Goal: Task Accomplishment & Management: Use online tool/utility

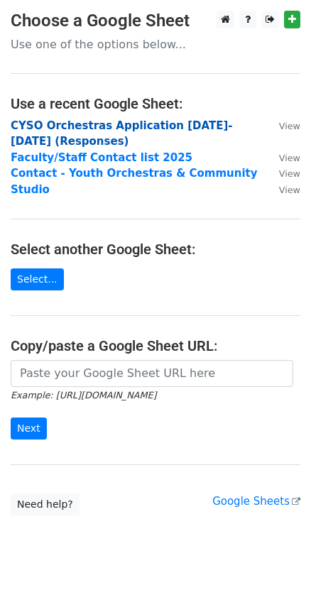
click at [85, 125] on strong "CYSO Orchestras Application 2025-2026 (Responses)" at bounding box center [122, 133] width 222 height 29
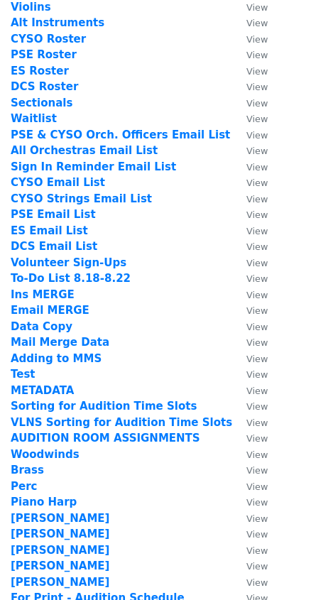
scroll to position [258, 0]
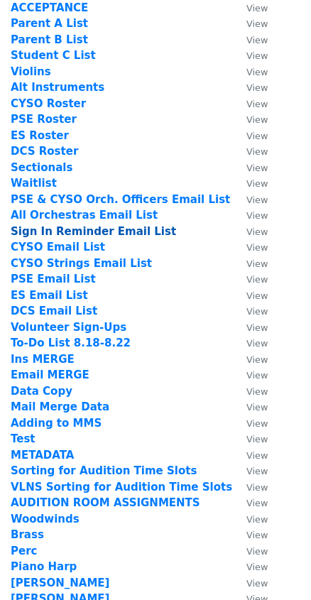
click at [94, 231] on strong "Sign In Reminder Email List" at bounding box center [93, 231] width 165 height 13
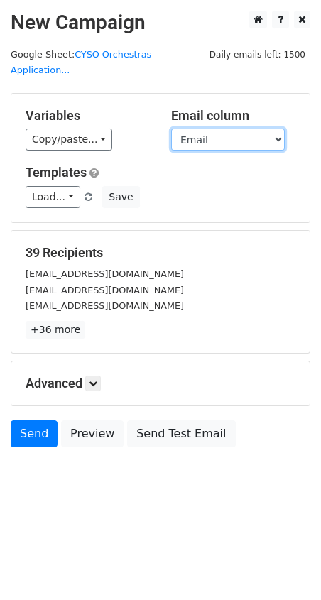
click at [228, 129] on select "Student First Name Student Last Name Instrument Ensemble Rehearsal Day/Time Sta…" at bounding box center [228, 140] width 114 height 22
click at [159, 141] on div "Variables Copy/paste... {{Student First Name}} {{Student Last Name}} {{Instrume…" at bounding box center [160, 158] width 298 height 129
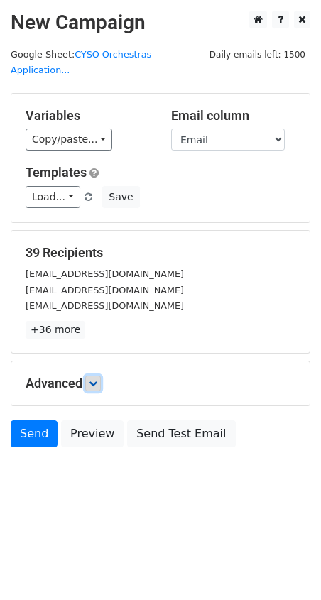
click at [97, 379] on icon at bounding box center [93, 383] width 9 height 9
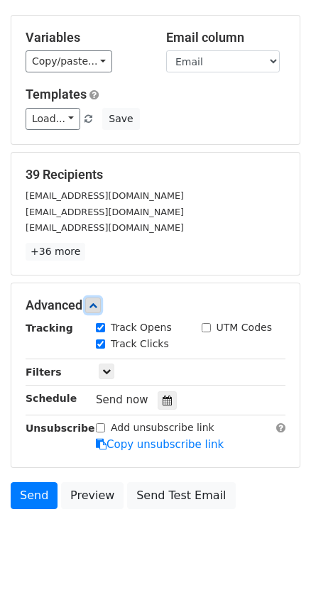
scroll to position [89, 0]
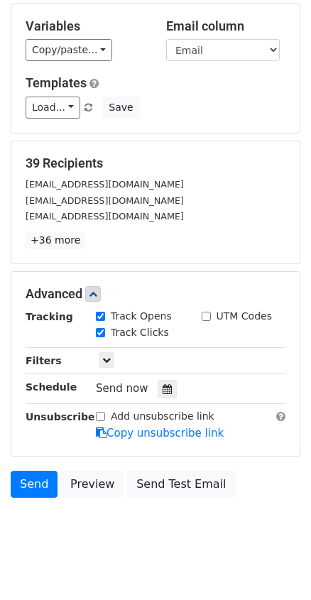
click at [101, 328] on input "Track Clicks" at bounding box center [100, 332] width 9 height 9
checkbox input "false"
click at [158, 380] on div at bounding box center [167, 389] width 19 height 18
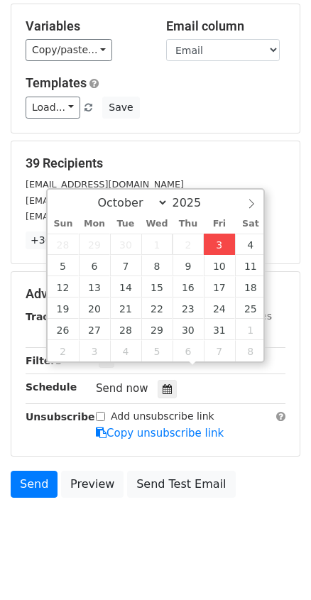
type input "2025-10-03 15:49"
type input "03"
type input "49"
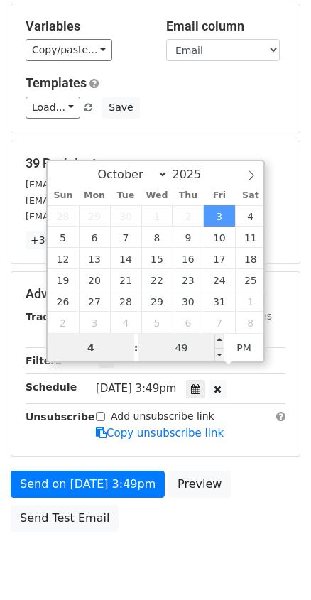
type input "4"
type input "2025-10-03 16:49"
type input "04"
drag, startPoint x: 175, startPoint y: 336, endPoint x: 202, endPoint y: 347, distance: 29.9
click at [175, 336] on input "49" at bounding box center [181, 348] width 87 height 28
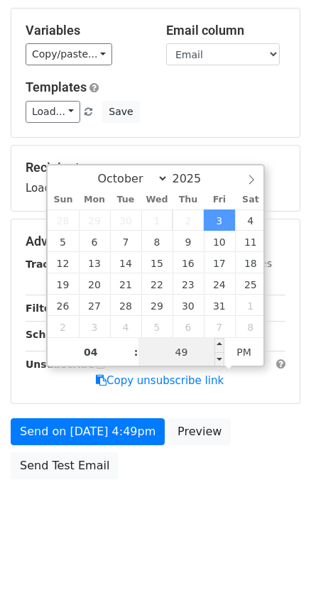
scroll to position [67, 0]
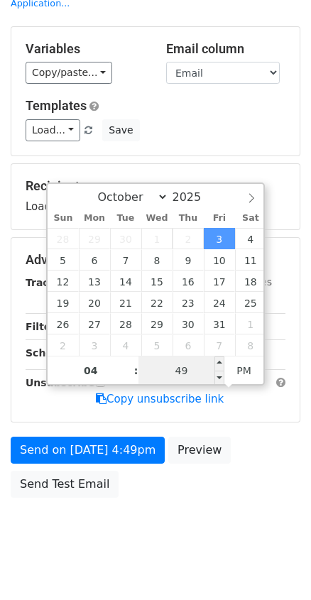
type input "0"
type input "2025-10-03 16:00"
click at [181, 519] on body "New Campaign Daily emails left: 1500 Google Sheet: CYSO Orchestras Application.…" at bounding box center [155, 253] width 311 height 618
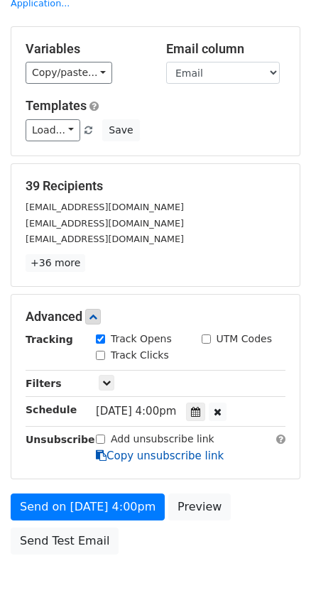
click at [190, 450] on link "Copy unsubscribe link" at bounding box center [160, 456] width 128 height 13
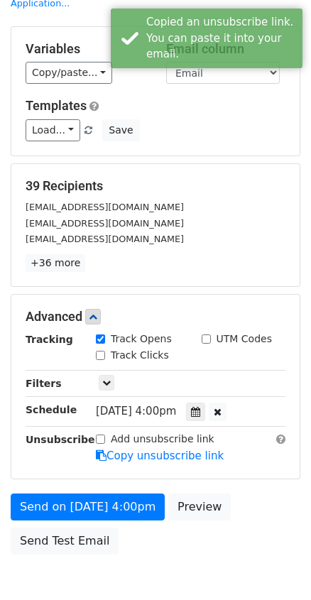
click at [246, 443] on div "Add unsubscribe link Copy unsubscribe link" at bounding box center [190, 448] width 211 height 33
click at [199, 495] on link "Preview" at bounding box center [199, 507] width 63 height 27
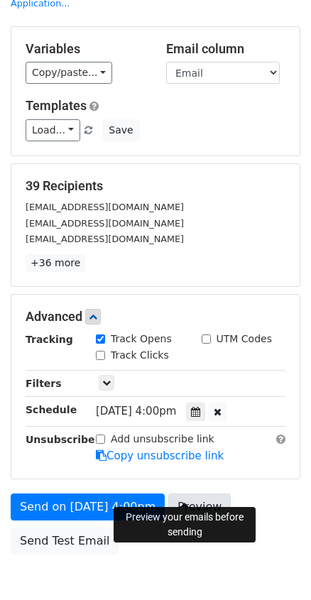
click at [198, 494] on link "Preview" at bounding box center [199, 507] width 63 height 27
click at [180, 494] on link "Preview" at bounding box center [199, 507] width 63 height 27
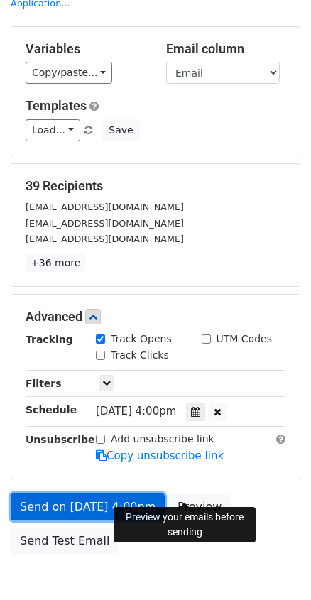
click at [129, 494] on link "Send on Oct 3 at 4:00pm" at bounding box center [88, 507] width 154 height 27
